Goal: Check status: Check status

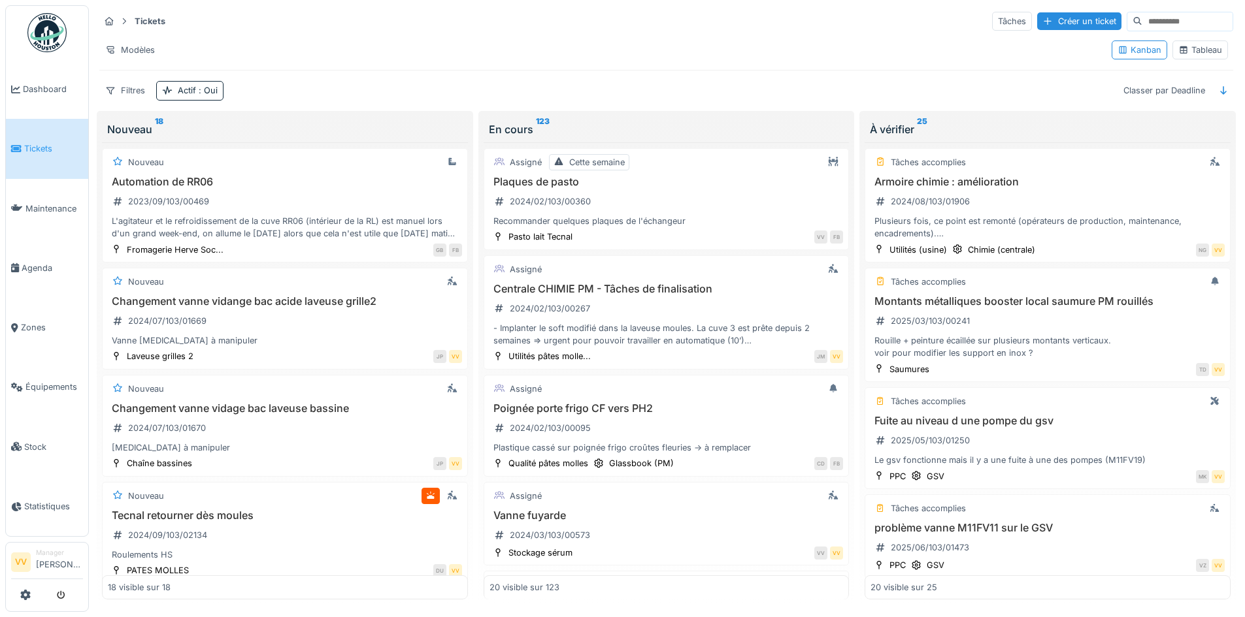
click at [44, 136] on link "Tickets" at bounding box center [47, 148] width 82 height 59
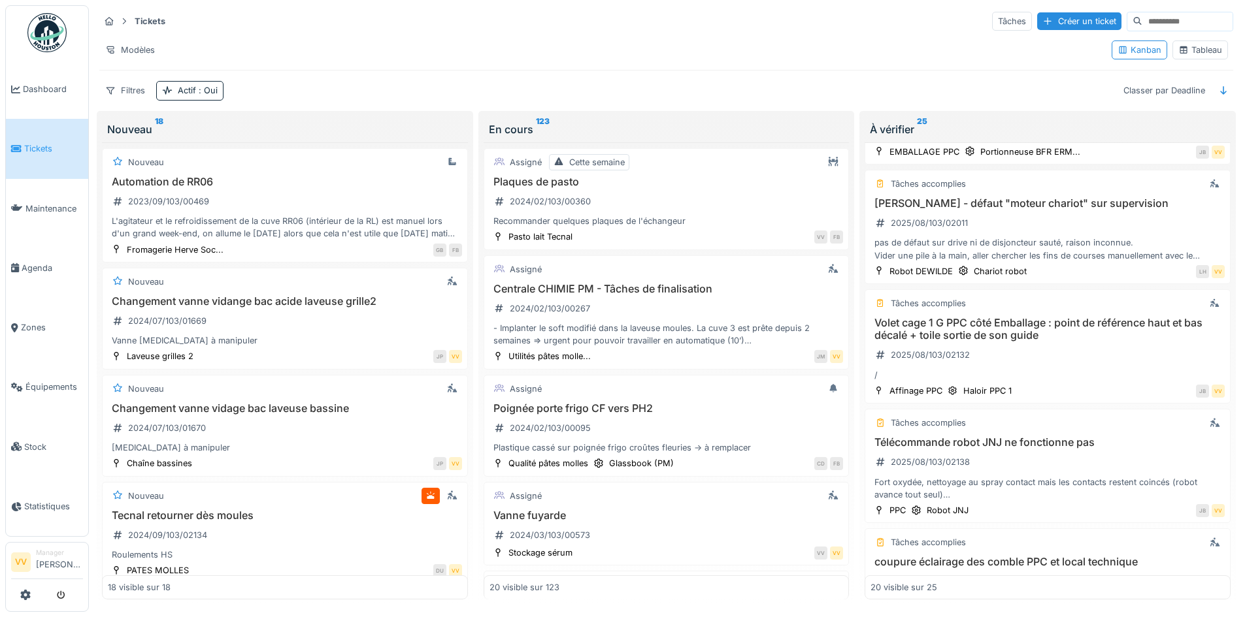
scroll to position [915, 0]
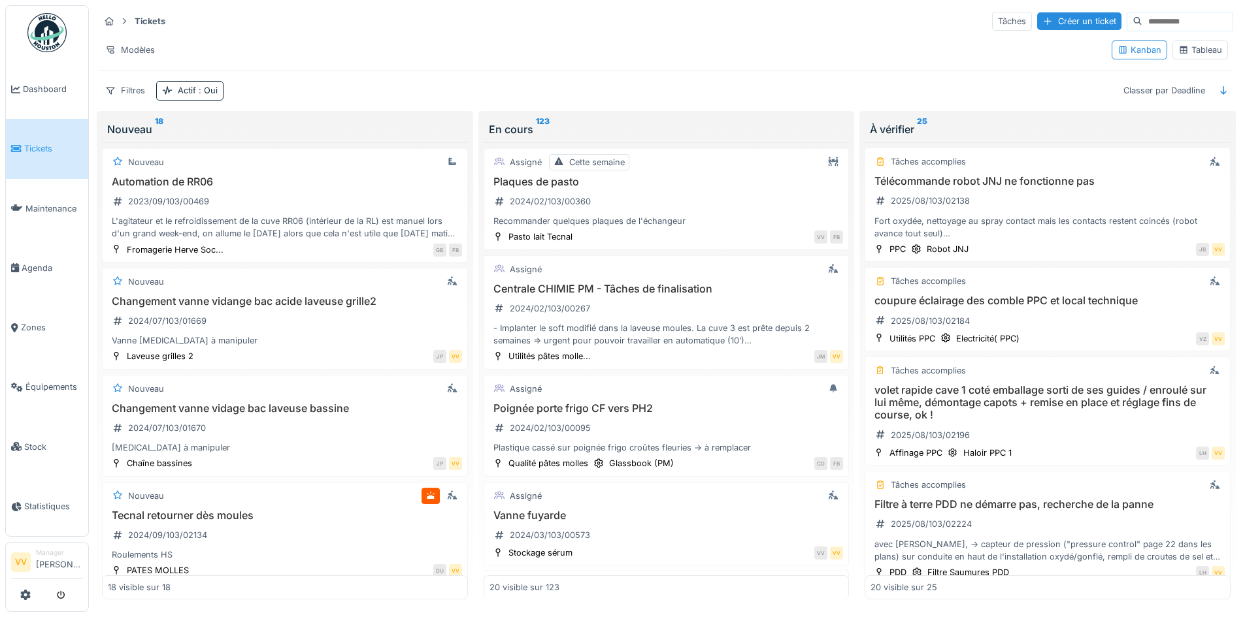
click at [1142, 25] on input at bounding box center [1187, 21] width 90 height 18
type input "**********"
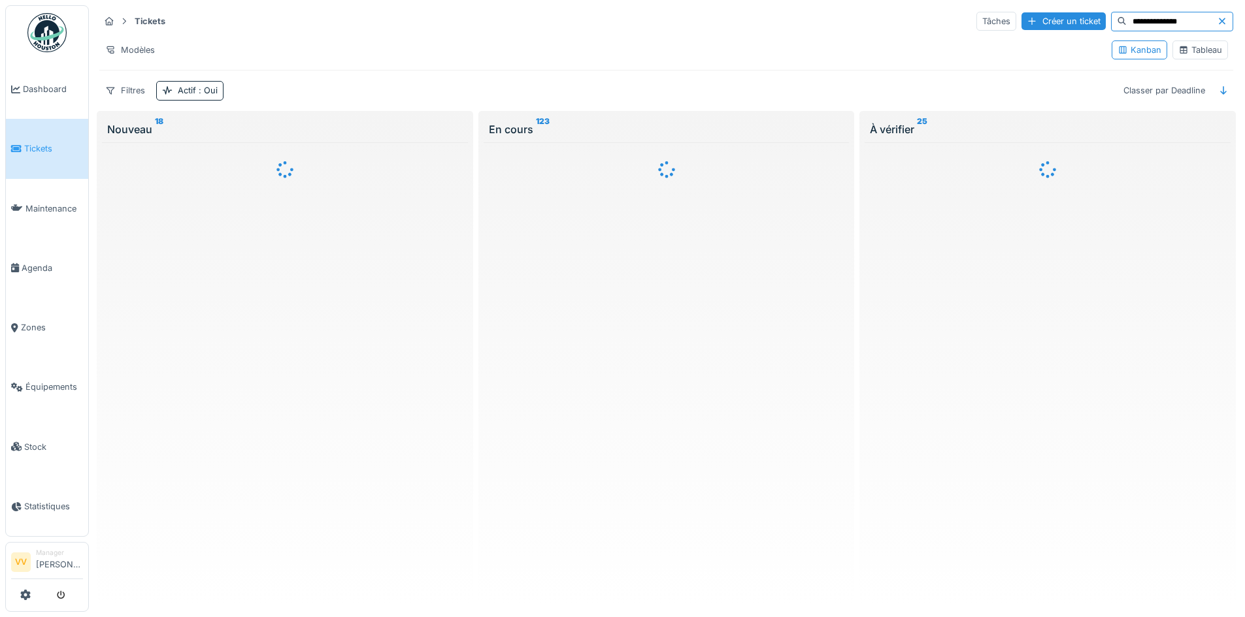
scroll to position [0, 0]
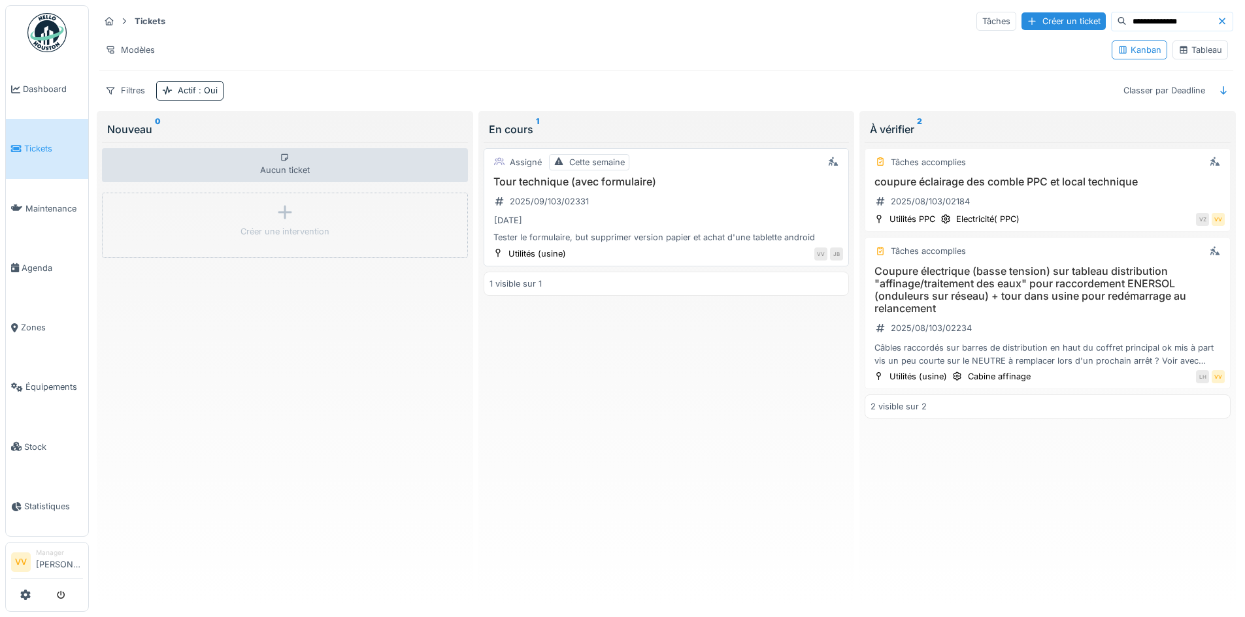
click at [613, 195] on div "Tour technique (avec formulaire) 2025/09/103/02331 03/09/2025 Tester le formula…" at bounding box center [666, 210] width 354 height 69
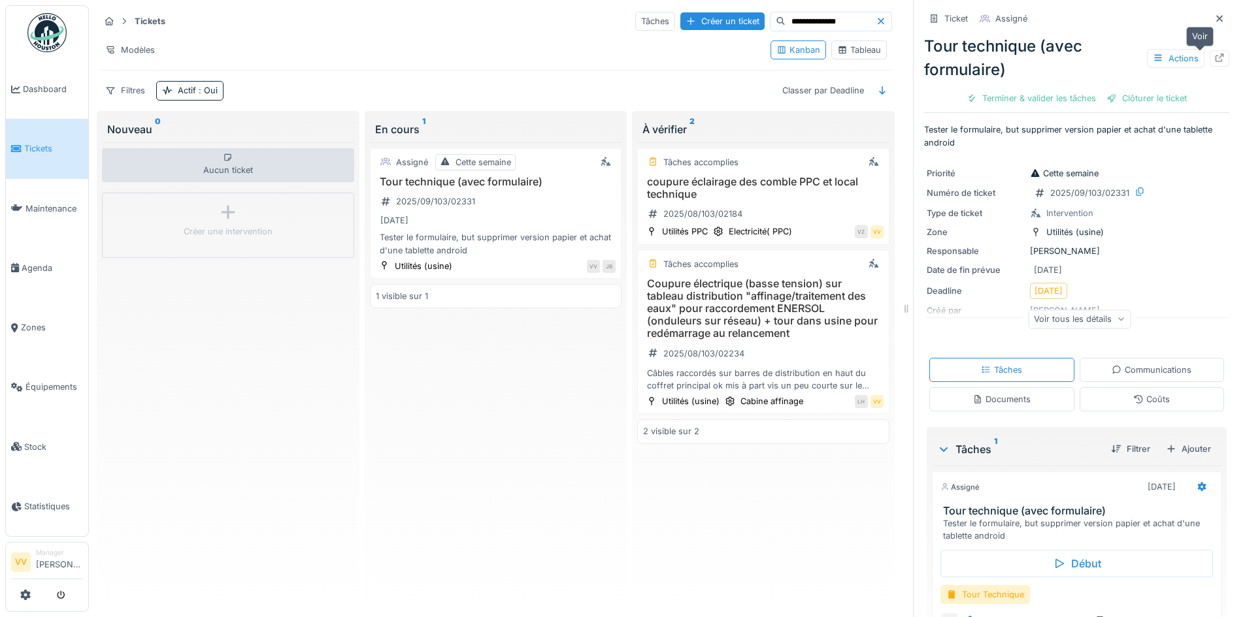
click at [1209, 64] on div at bounding box center [1219, 58] width 20 height 16
click at [25, 142] on span "Tickets" at bounding box center [53, 148] width 59 height 12
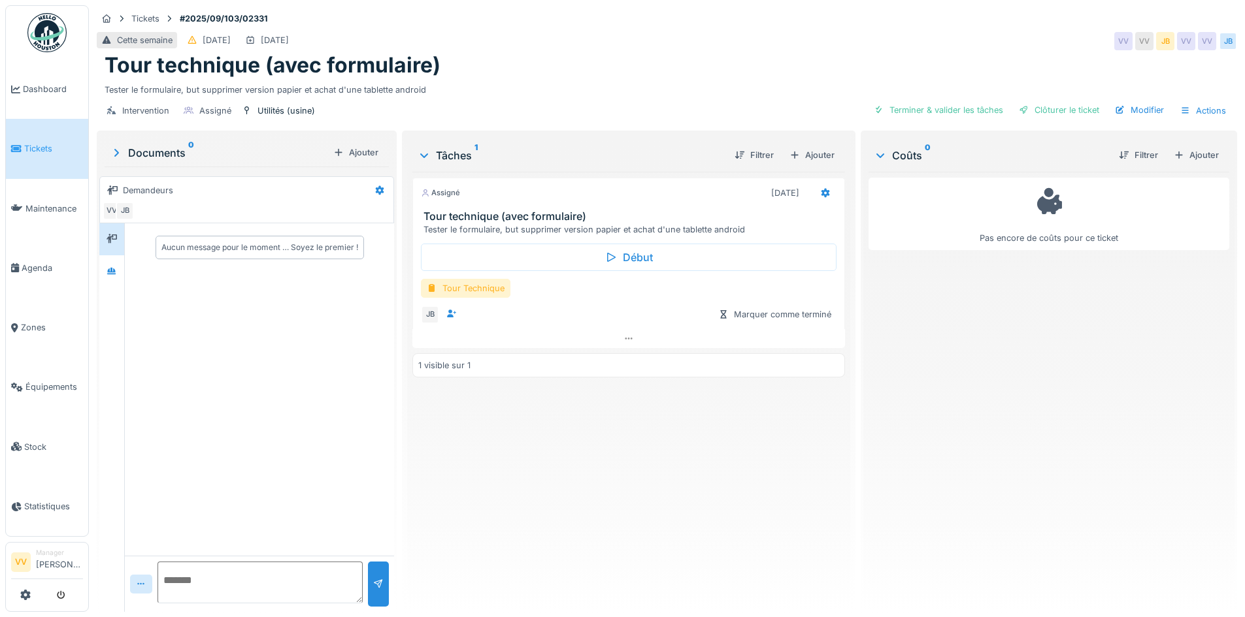
click at [492, 289] on div "Tour Technique" at bounding box center [466, 288] width 90 height 19
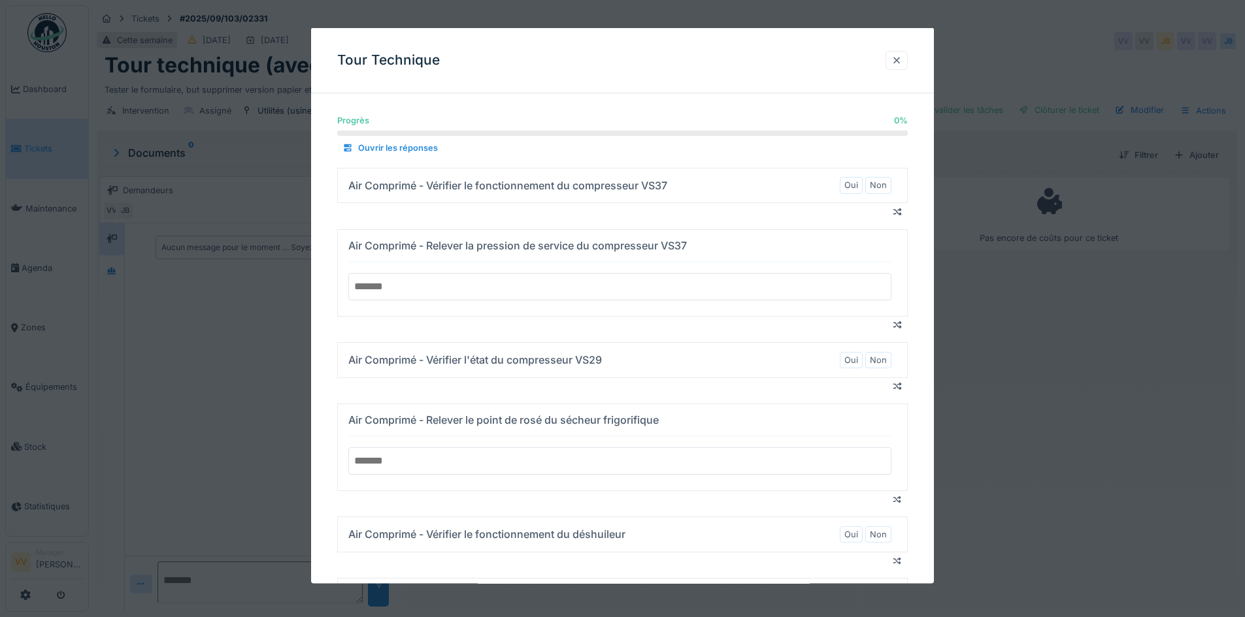
click at [907, 57] on div at bounding box center [896, 59] width 22 height 19
